Goal: Task Accomplishment & Management: Manage account settings

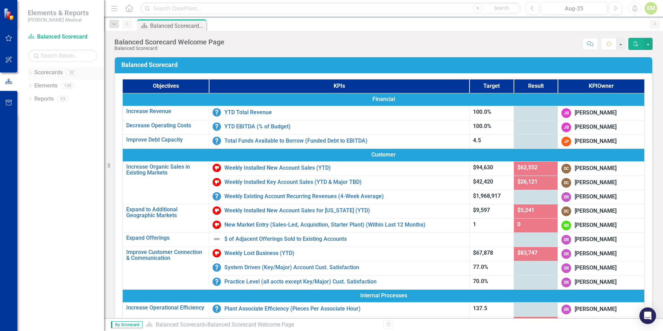
click at [31, 72] on icon at bounding box center [30, 72] width 2 height 3
click at [35, 99] on icon "Dropdown" at bounding box center [33, 98] width 5 height 4
click at [45, 125] on link "Retention" at bounding box center [74, 125] width 59 height 8
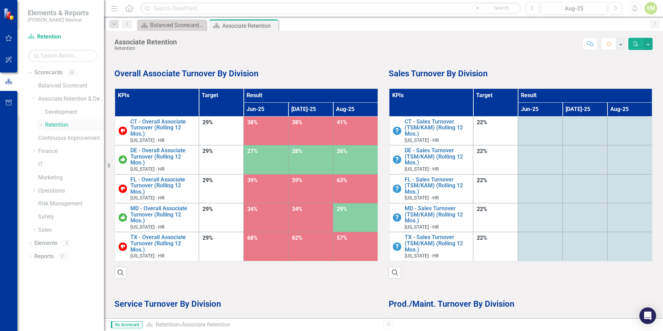
click at [42, 127] on icon "Dropdown" at bounding box center [40, 125] width 5 height 4
click at [65, 135] on link "[US_STATE] - HR" at bounding box center [78, 138] width 52 height 8
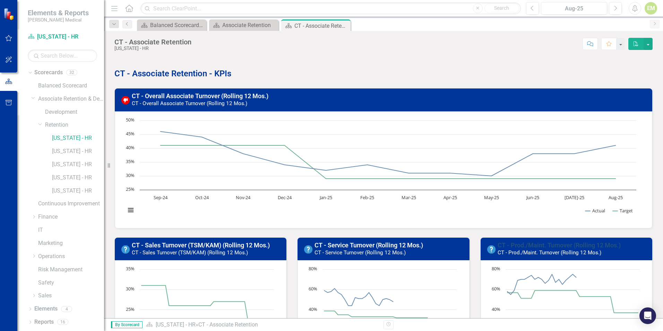
click at [542, 242] on link "CT - Prod./Maint. Turnover (Rolling 12 Mos.)" at bounding box center [559, 244] width 123 height 7
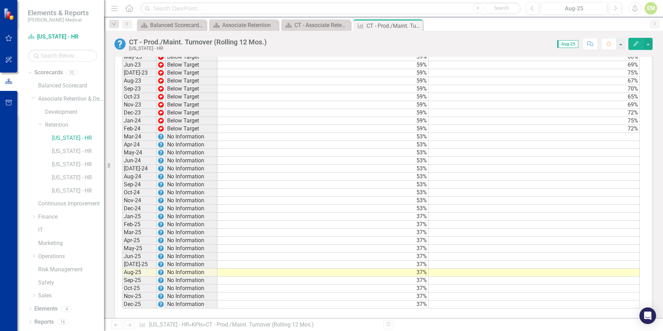
scroll to position [610, 0]
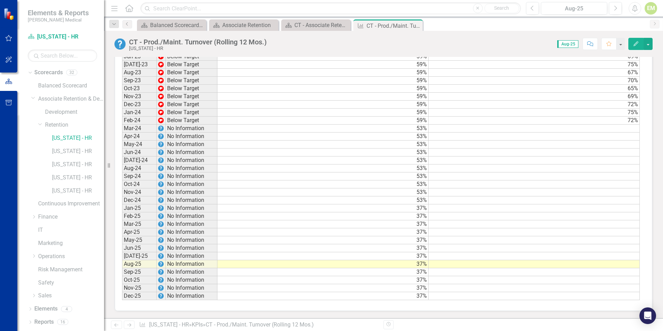
click at [630, 130] on td at bounding box center [534, 129] width 211 height 8
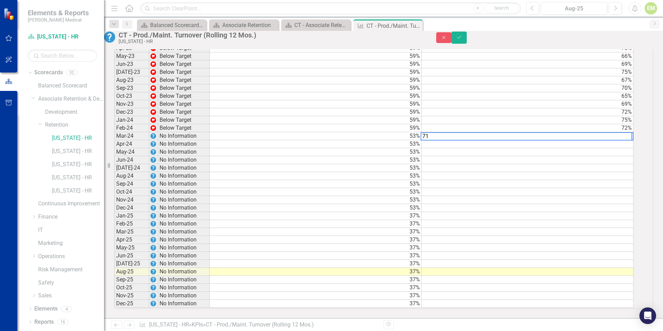
type textarea "71"
click at [607, 140] on td at bounding box center [528, 144] width 212 height 8
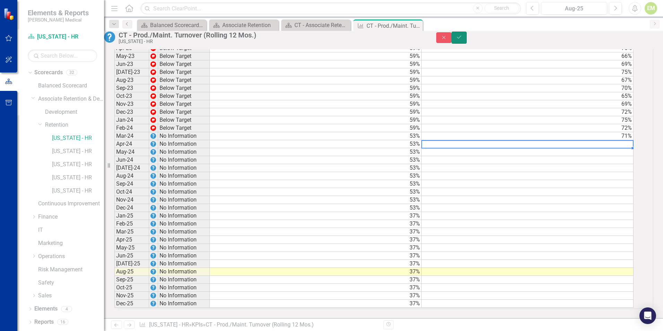
click at [462, 40] on icon "Save" at bounding box center [459, 37] width 6 height 5
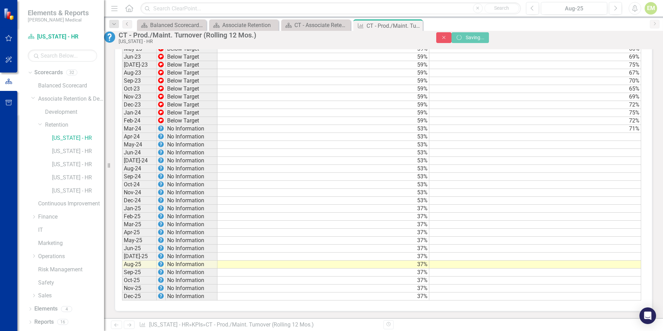
scroll to position [610, 0]
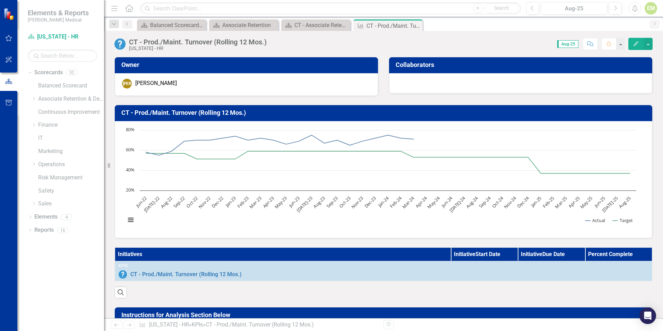
click at [148, 47] on div "[US_STATE] - HR" at bounding box center [198, 48] width 138 height 5
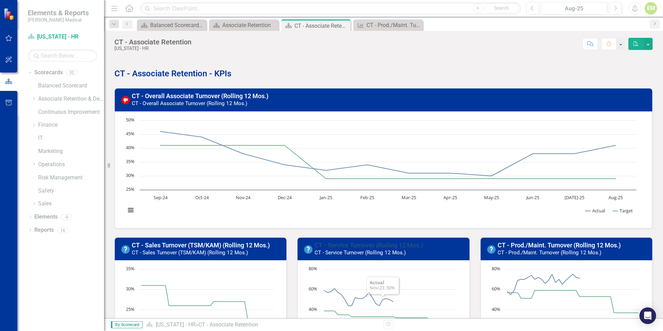
click at [370, 248] on link "CT - Service Turnover (Rolling 12 Mos.)" at bounding box center [369, 244] width 109 height 7
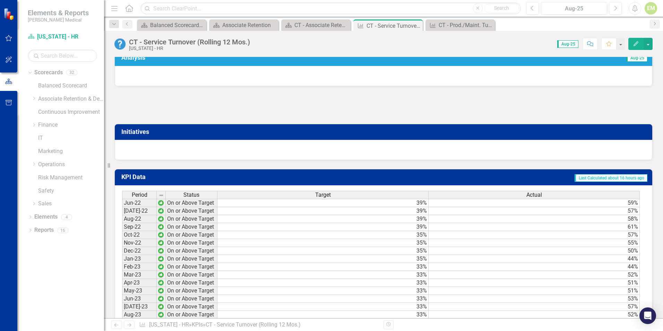
scroll to position [592, 0]
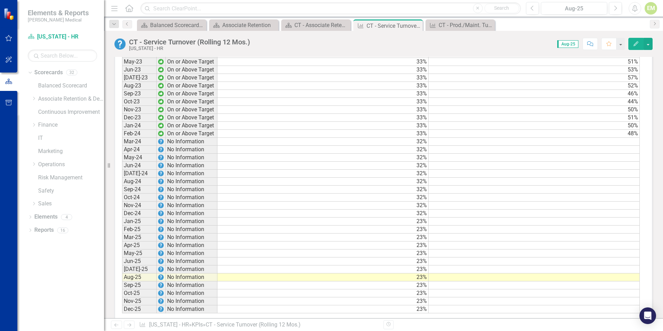
click at [622, 144] on td at bounding box center [534, 142] width 211 height 8
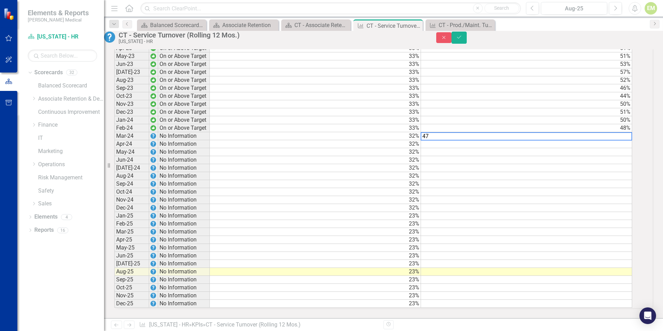
scroll to position [592, 0]
type textarea "47"
click at [467, 40] on button "Save" at bounding box center [459, 38] width 15 height 12
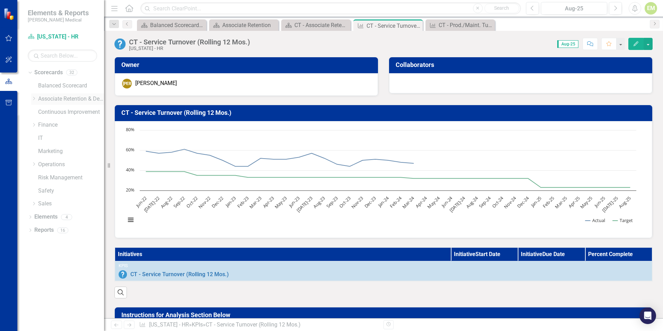
click at [34, 99] on icon "Dropdown" at bounding box center [33, 98] width 5 height 4
click at [43, 123] on icon "Dropdown" at bounding box center [40, 125] width 5 height 4
click at [61, 151] on link "[US_STATE] - HR" at bounding box center [78, 151] width 52 height 8
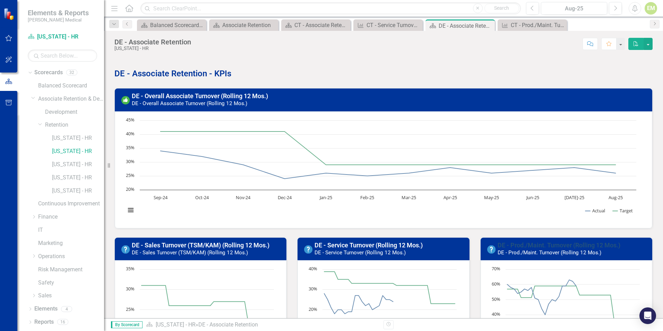
click at [546, 246] on link "DE - Prod./Maint. Turnover (Rolling 12 Mos.)" at bounding box center [559, 244] width 123 height 7
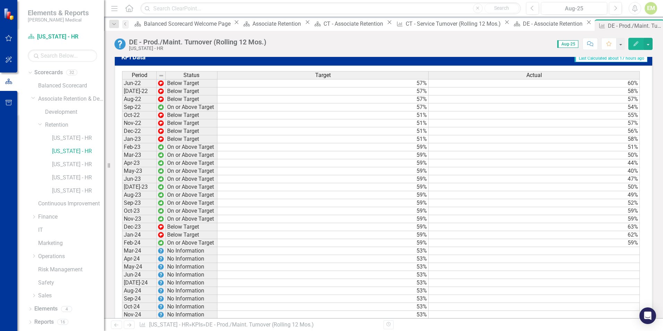
scroll to position [555, 0]
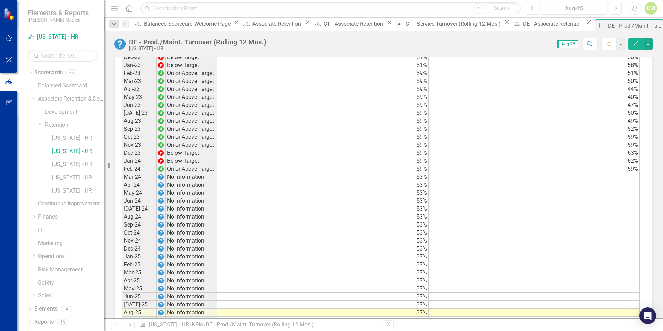
click at [622, 181] on td at bounding box center [534, 177] width 211 height 8
type textarea "58"
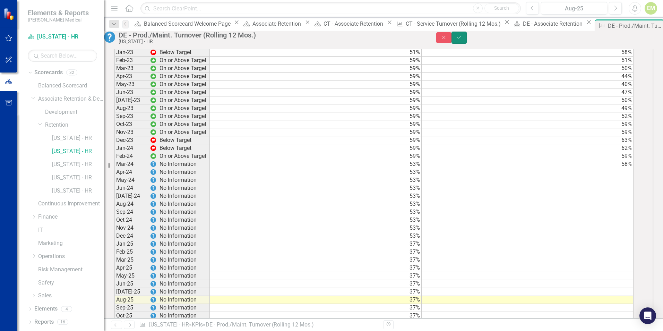
click at [462, 40] on icon "Save" at bounding box center [459, 37] width 6 height 5
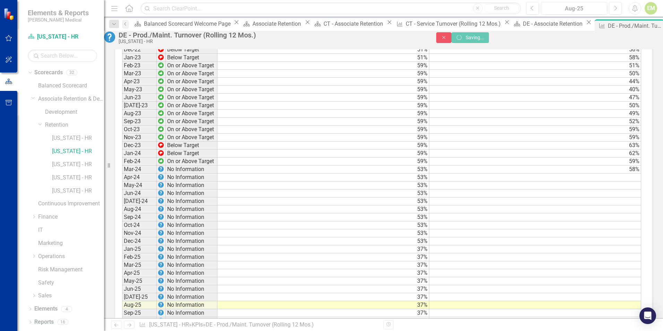
scroll to position [555, 0]
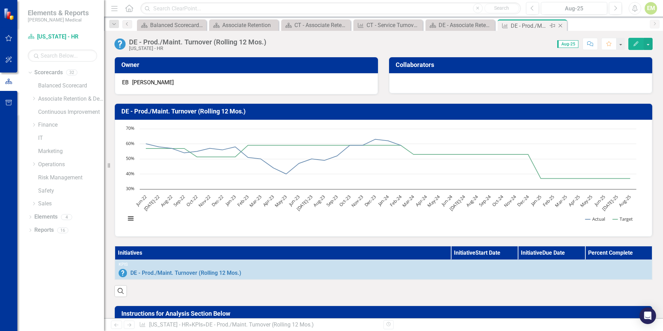
click at [560, 25] on icon at bounding box center [561, 26] width 4 height 4
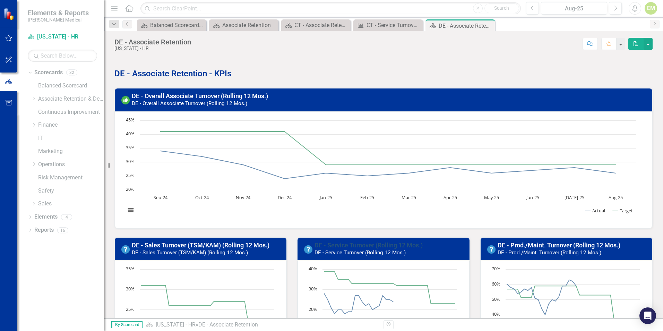
click at [354, 244] on link "DE - Service Turnover (Rolling 12 Mos.)" at bounding box center [369, 244] width 108 height 7
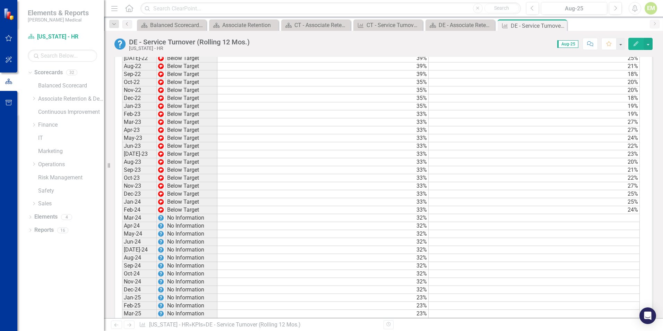
scroll to position [522, 0]
click at [624, 214] on td at bounding box center [534, 210] width 211 height 8
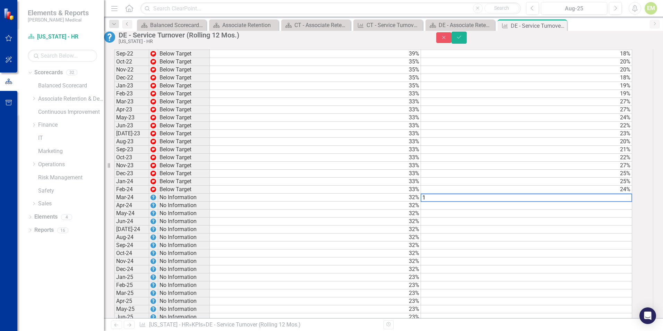
scroll to position [522, 0]
type textarea "17"
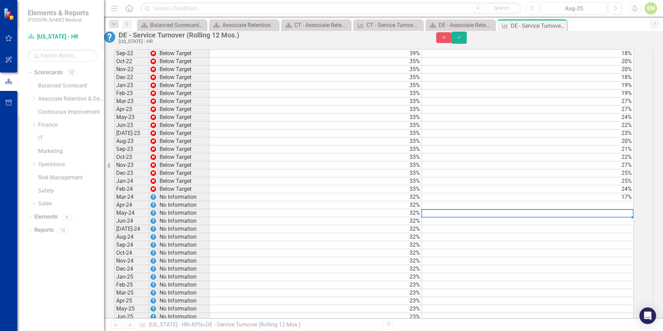
click at [618, 217] on td at bounding box center [528, 213] width 212 height 8
click at [467, 44] on button "Save" at bounding box center [459, 38] width 15 height 12
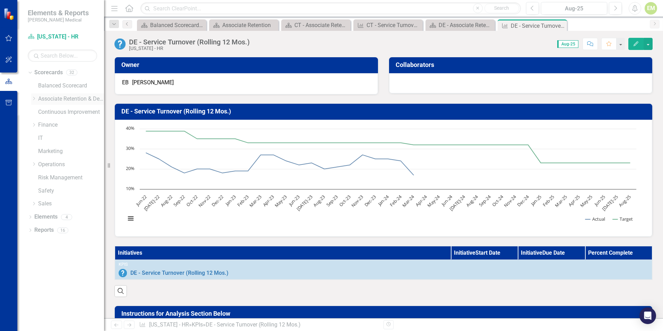
click at [34, 100] on icon "Dropdown" at bounding box center [33, 98] width 5 height 4
click at [40, 128] on div "Dropdown" at bounding box center [40, 125] width 5 height 6
click at [58, 176] on link "[US_STATE] - HR" at bounding box center [78, 178] width 52 height 8
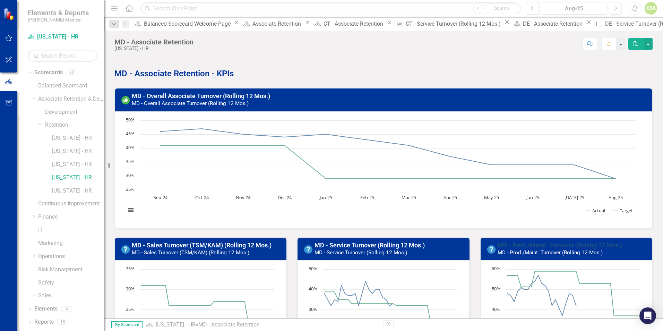
click at [535, 244] on link "MD - Prod./Maint. Turnover (Rolling 12 Mos.)" at bounding box center [560, 244] width 125 height 7
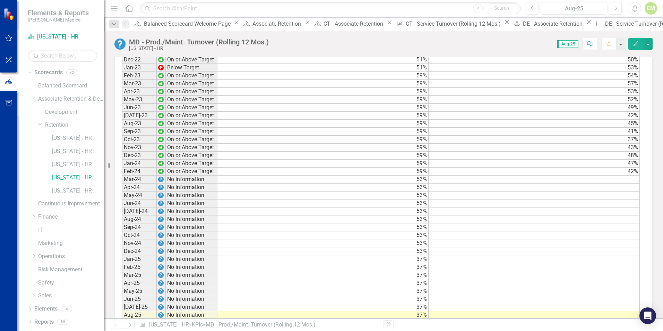
scroll to position [610, 0]
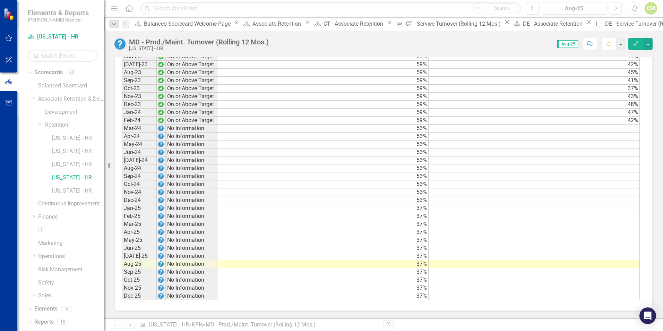
click at [621, 128] on td at bounding box center [534, 129] width 211 height 8
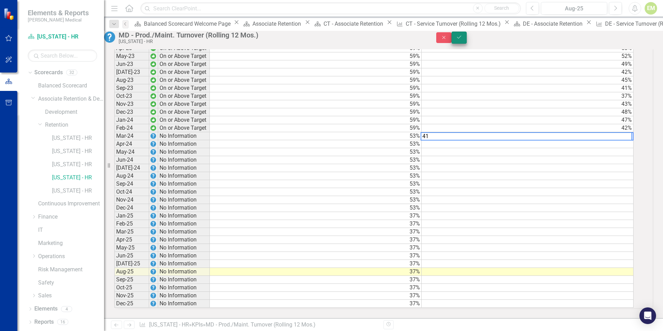
type textarea "41"
click at [461, 39] on icon "submit" at bounding box center [459, 37] width 4 height 3
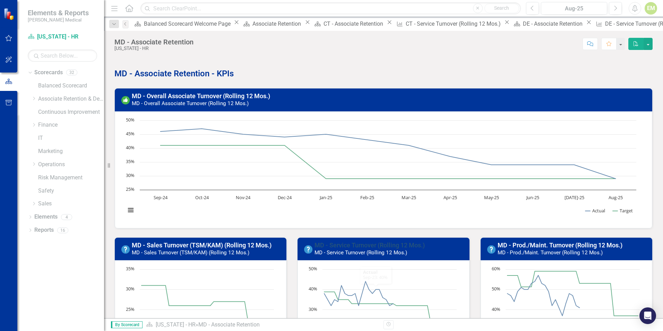
click at [368, 242] on link "MD - Service Turnover (Rolling 12 Mos.)" at bounding box center [370, 244] width 110 height 7
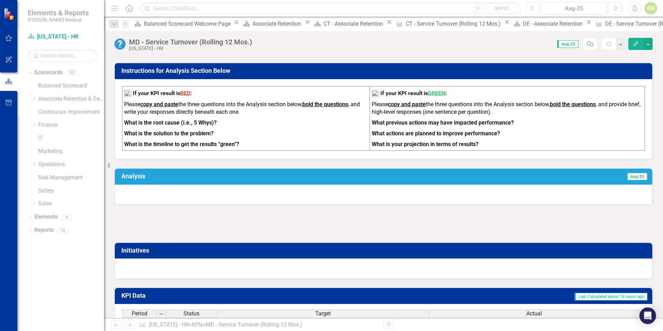
scroll to position [522, 0]
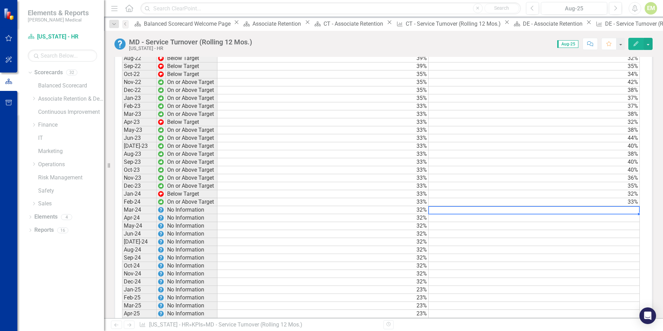
click at [617, 214] on td at bounding box center [534, 210] width 211 height 8
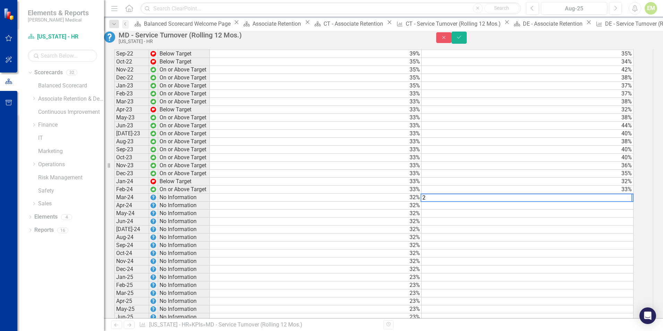
scroll to position [522, 0]
type textarea "29"
click at [462, 40] on icon "Save" at bounding box center [459, 37] width 6 height 5
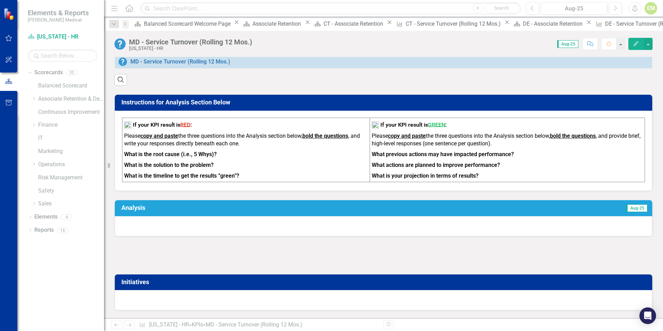
scroll to position [208, 0]
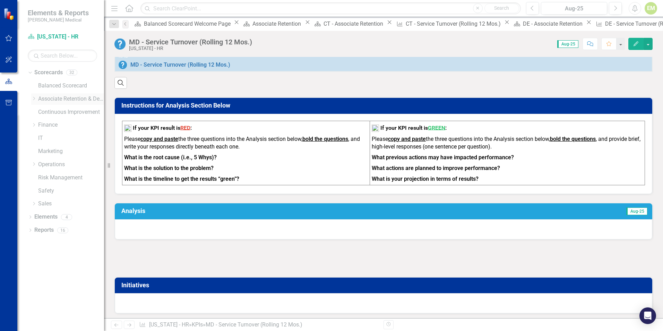
click at [35, 99] on icon "Dropdown" at bounding box center [33, 98] width 5 height 4
click at [43, 125] on icon "Dropdown" at bounding box center [40, 125] width 5 height 4
click at [64, 193] on link "[US_STATE] - HR" at bounding box center [78, 191] width 52 height 8
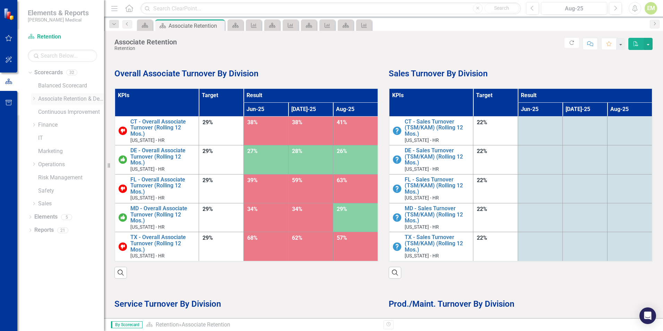
click at [37, 99] on div "Dropdown" at bounding box center [34, 99] width 7 height 6
click at [42, 123] on icon "Dropdown" at bounding box center [40, 125] width 5 height 4
click at [80, 138] on link "[US_STATE] - HR" at bounding box center [78, 138] width 52 height 8
